Goal: Task Accomplishment & Management: Use online tool/utility

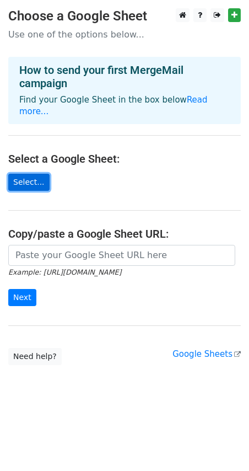
click at [32, 174] on link "Select..." at bounding box center [28, 182] width 41 height 17
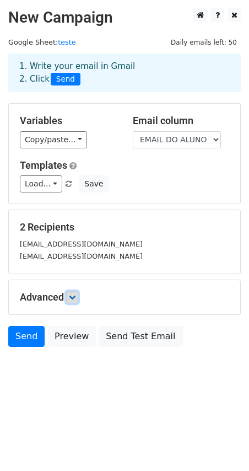
click at [78, 295] on link at bounding box center [72, 297] width 12 height 12
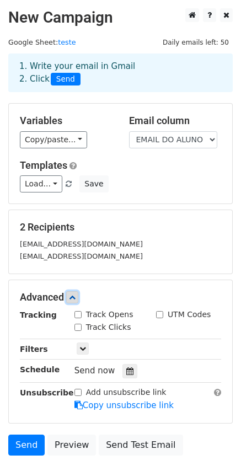
click at [78, 295] on link at bounding box center [72, 297] width 12 height 12
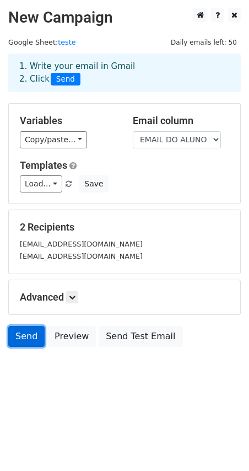
click at [23, 343] on link "Send" at bounding box center [26, 336] width 36 height 21
click at [25, 333] on link "Send" at bounding box center [26, 336] width 36 height 21
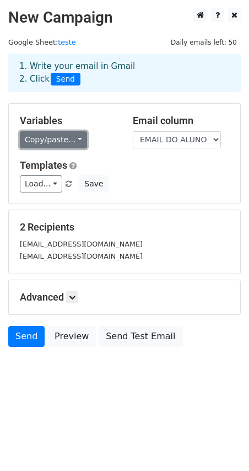
click at [68, 134] on link "Copy/paste..." at bounding box center [53, 139] width 67 height 17
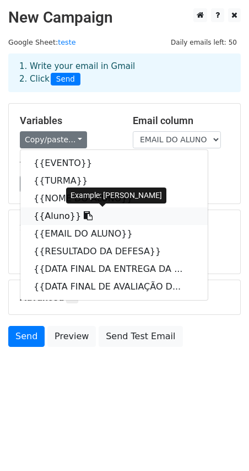
click at [44, 219] on link "{{Aluno}}" at bounding box center [114, 216] width 188 height 18
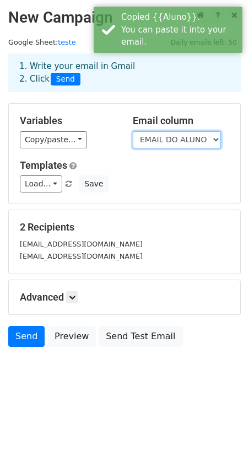
click at [213, 140] on select "EVENTO TURMA NOME DO ALUNO Aluno EMAIL DO ALUNO RESULTADO DA DEFESA DATA FINAL …" at bounding box center [177, 139] width 88 height 17
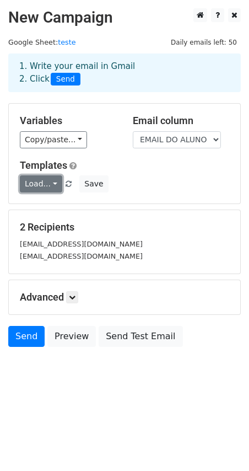
click at [50, 183] on link "Load..." at bounding box center [41, 183] width 42 height 17
click at [88, 407] on html "New Campaign Daily emails left: 50 Google Sheet: teste 1. Write your email in G…" at bounding box center [124, 235] width 249 height 471
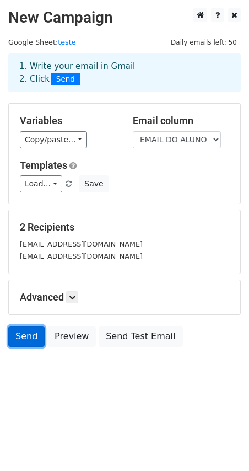
click at [23, 337] on link "Send" at bounding box center [26, 336] width 36 height 21
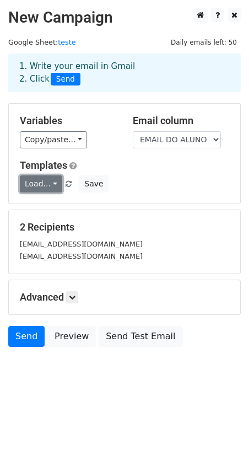
click at [41, 187] on link "Load..." at bounding box center [41, 183] width 42 height 17
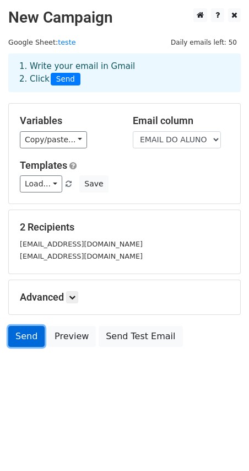
click at [23, 336] on link "Send" at bounding box center [26, 336] width 36 height 21
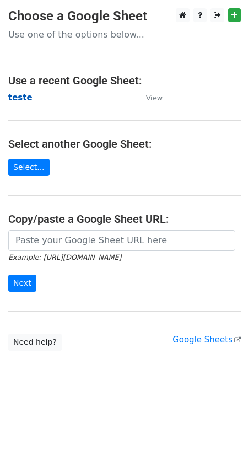
click at [23, 95] on strong "teste" at bounding box center [20, 98] width 24 height 10
click at [42, 166] on link "Select..." at bounding box center [28, 167] width 41 height 17
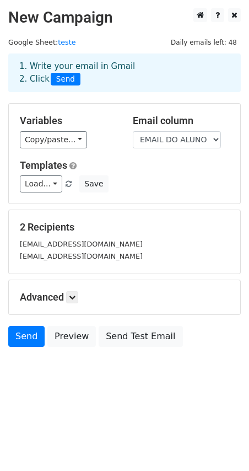
click at [72, 248] on small "marianna.peccinelli@usp.br" at bounding box center [81, 244] width 123 height 8
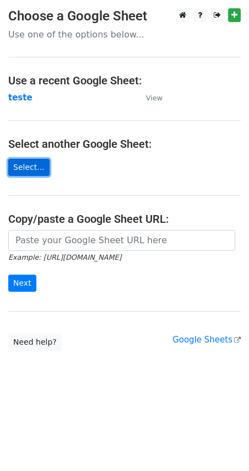
click at [26, 168] on link "Select..." at bounding box center [28, 167] width 41 height 17
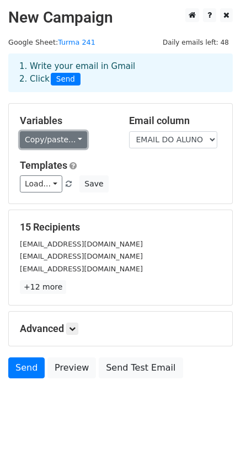
click at [61, 139] on link "Copy/paste..." at bounding box center [53, 139] width 67 height 17
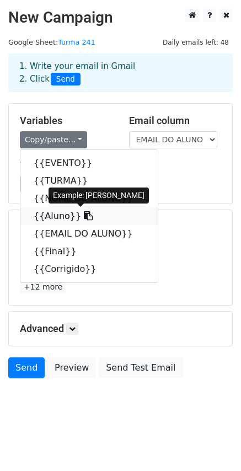
click at [55, 211] on link "{{Aluno}}" at bounding box center [88, 216] width 137 height 18
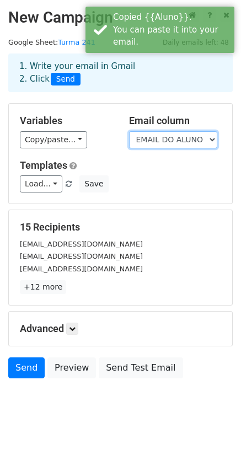
click at [188, 141] on select "EVENTO TURMA NOME DO ALUNO Aluno EMAIL DO ALUNO Final Corrigido" at bounding box center [173, 139] width 88 height 17
click at [183, 140] on select "EVENTO TURMA NOME DO ALUNO Aluno EMAIL DO ALUNO Final Corrigido" at bounding box center [173, 139] width 88 height 17
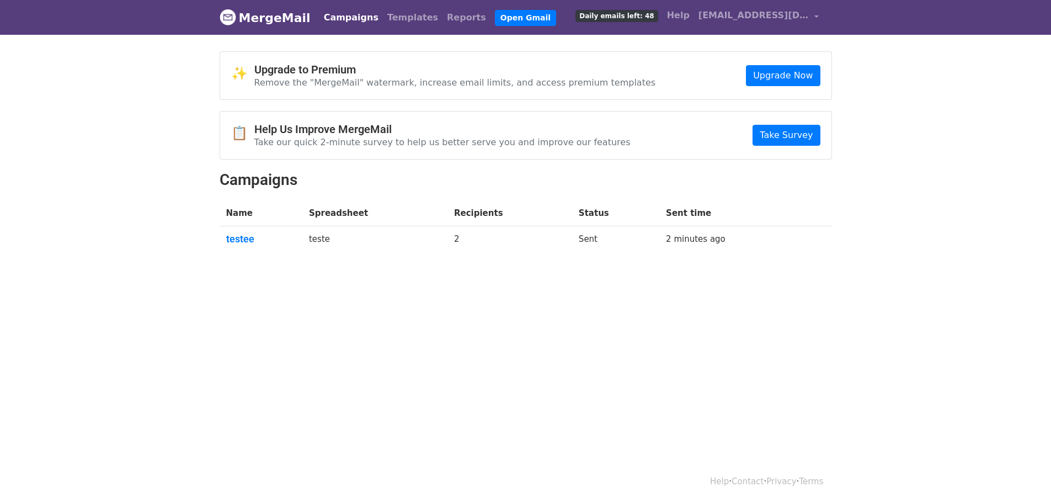
click at [269, 19] on link "MergeMail" at bounding box center [265, 17] width 91 height 23
click at [383, 20] on link "Templates" at bounding box center [413, 18] width 60 height 22
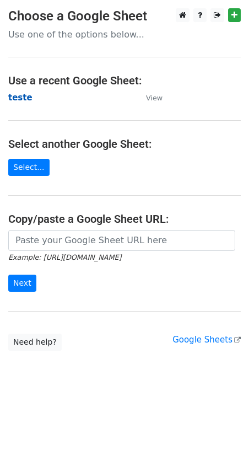
click at [17, 96] on strong "teste" at bounding box center [20, 98] width 24 height 10
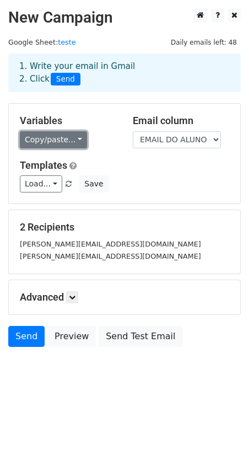
click at [64, 135] on link "Copy/paste..." at bounding box center [53, 139] width 67 height 17
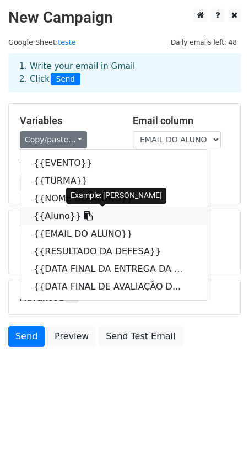
click at [58, 212] on link "{{Aluno}}" at bounding box center [114, 216] width 188 height 18
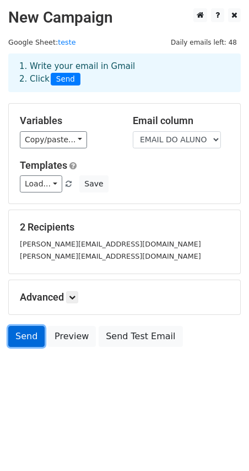
click at [34, 334] on link "Send" at bounding box center [26, 336] width 36 height 21
